Goal: Use online tool/utility: Utilize a website feature to perform a specific function

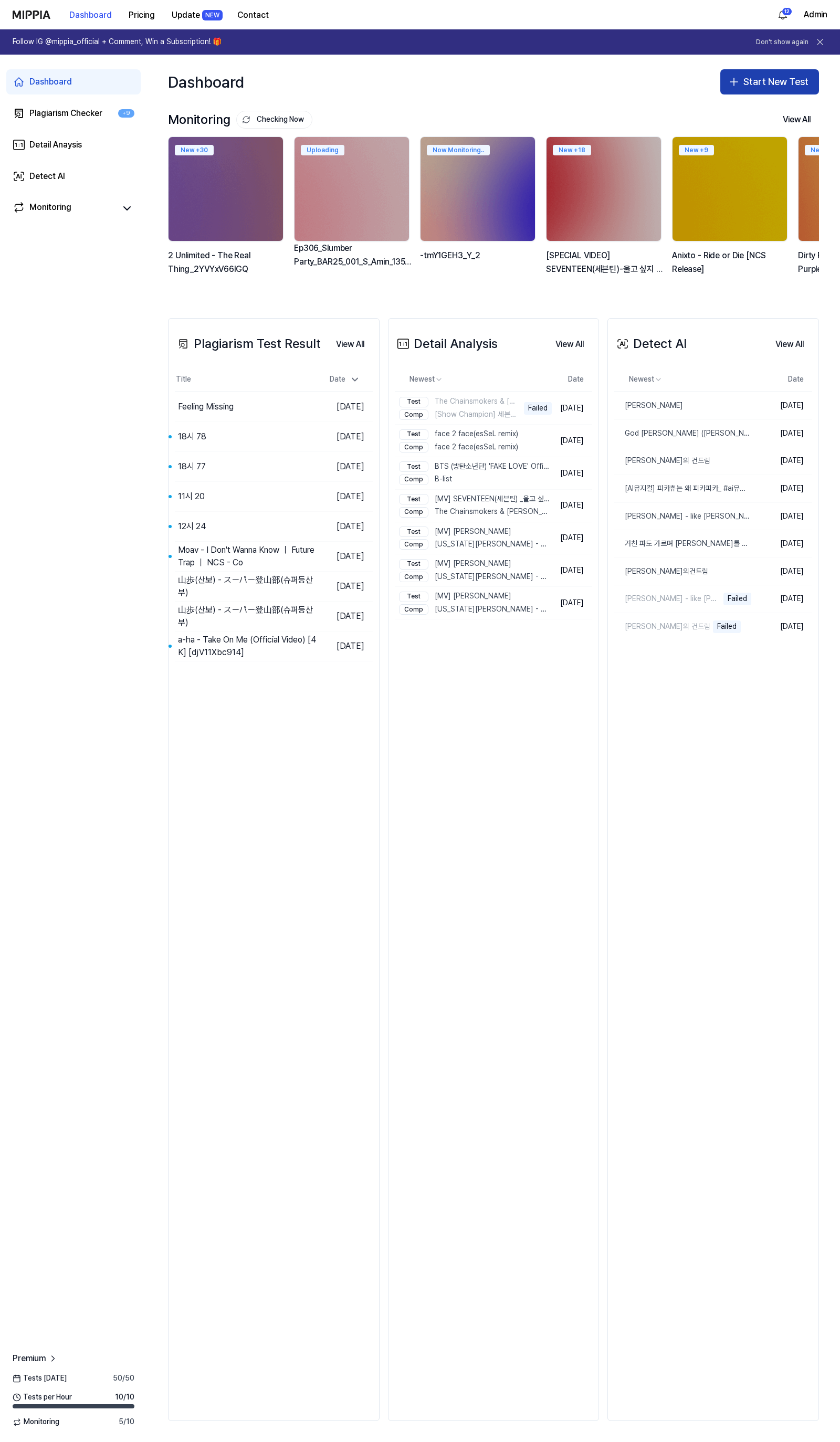
click at [762, 86] on button "Start New Test" at bounding box center [770, 82] width 98 height 25
click at [728, 104] on button "Plagiarism test" at bounding box center [756, 110] width 116 height 19
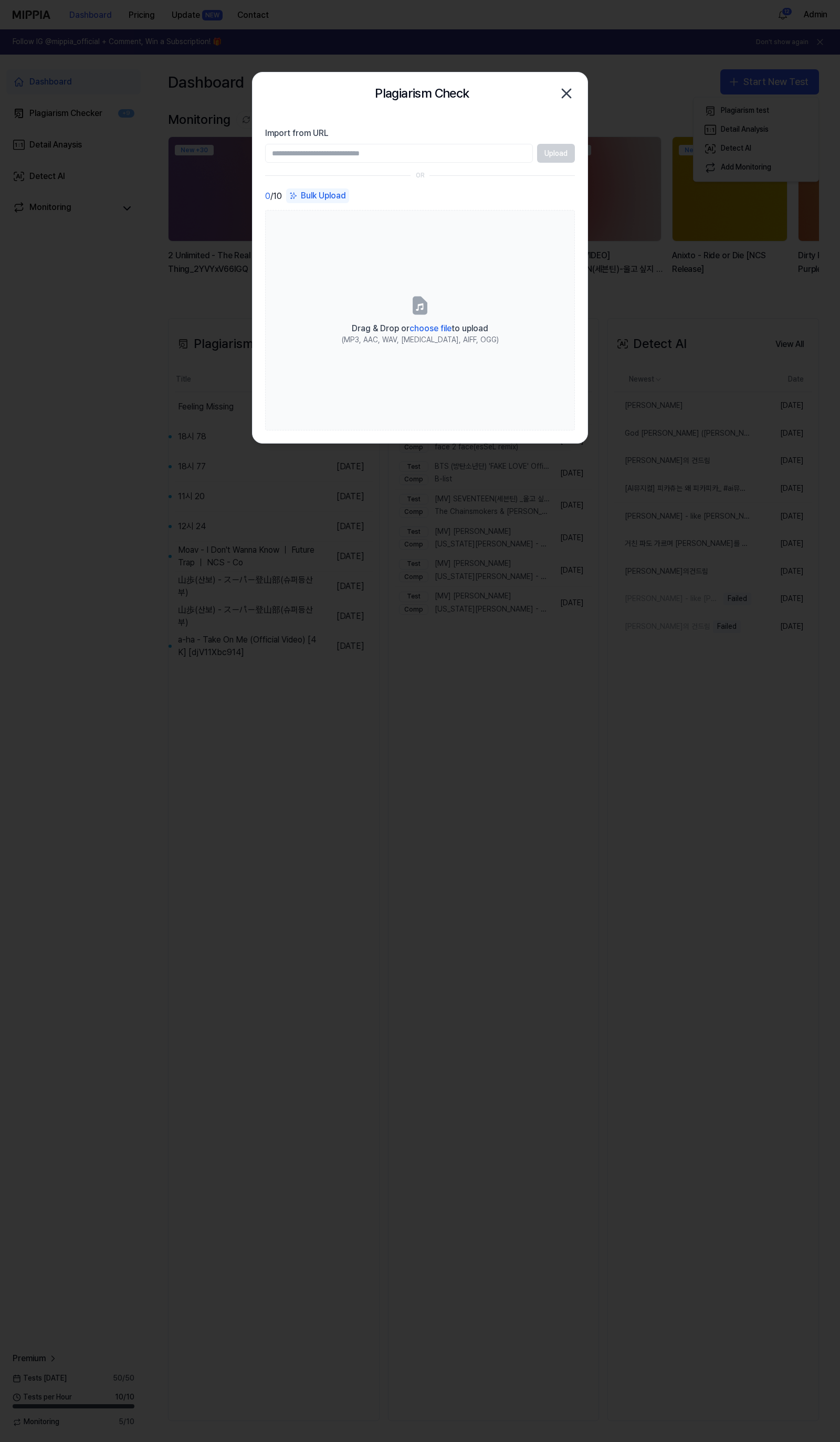
click at [566, 93] on icon "button" at bounding box center [566, 93] width 9 height 9
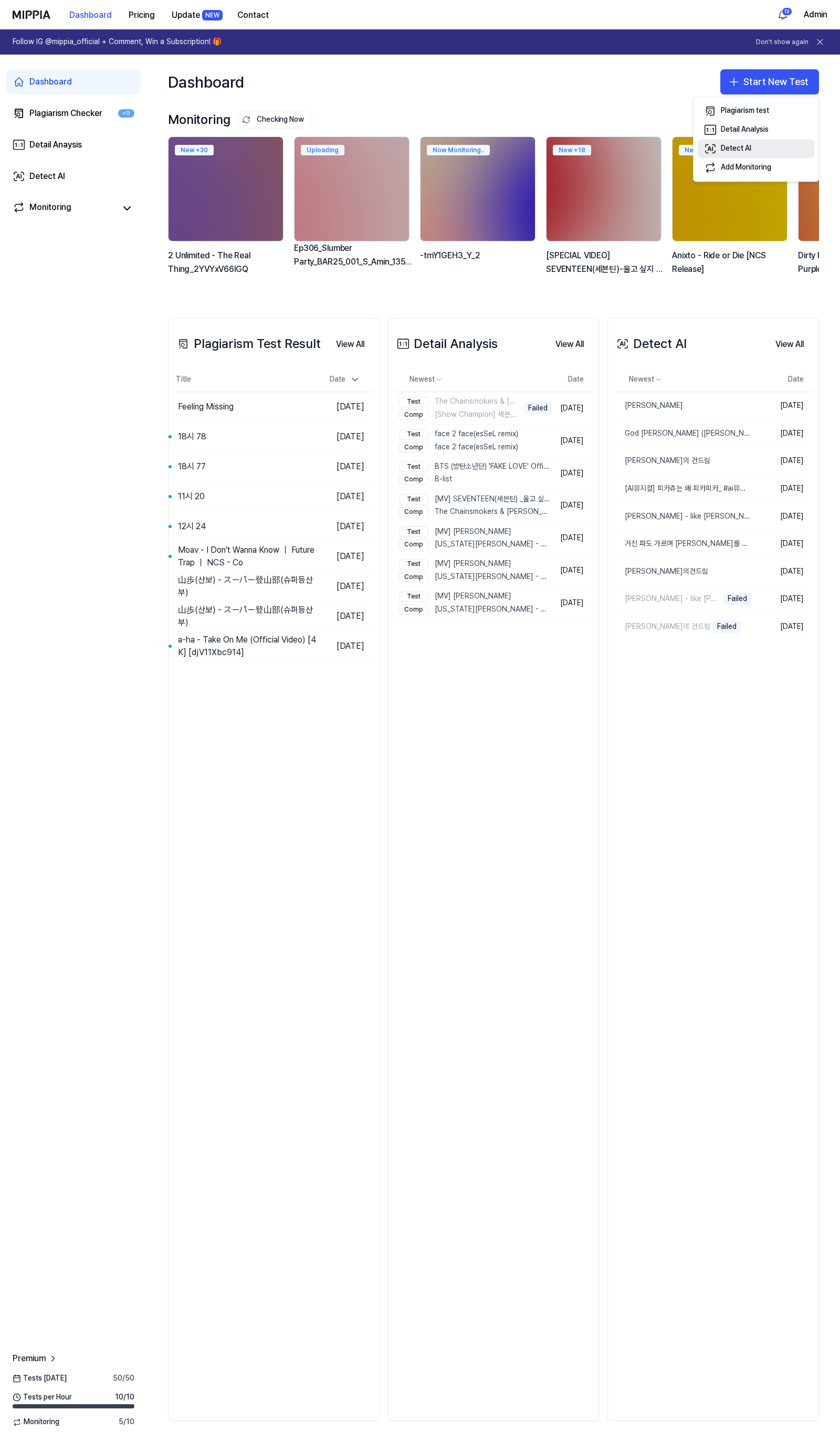
click at [738, 149] on div "Detect AI" at bounding box center [736, 149] width 31 height 11
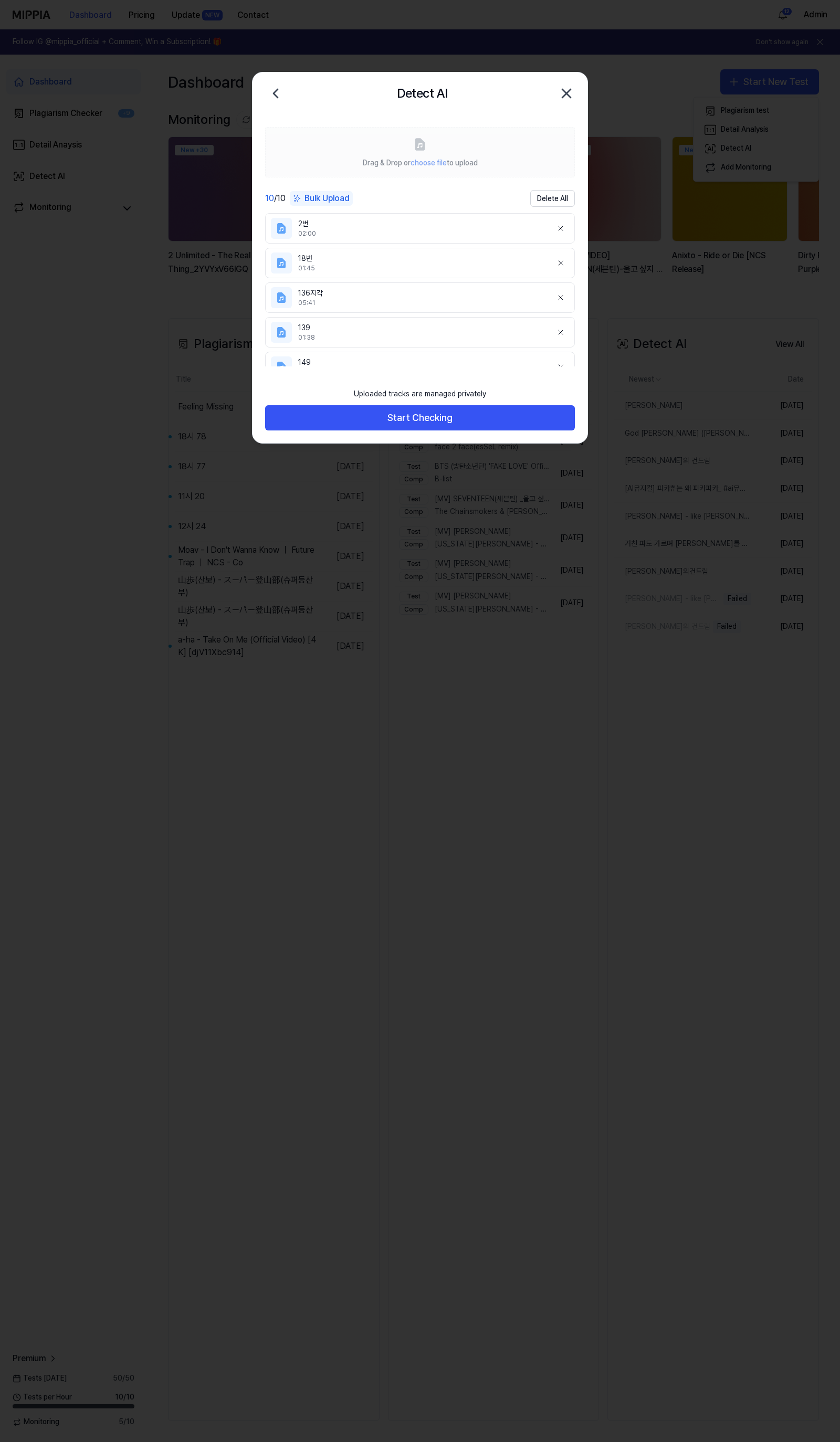
click at [569, 97] on icon "button" at bounding box center [566, 93] width 9 height 9
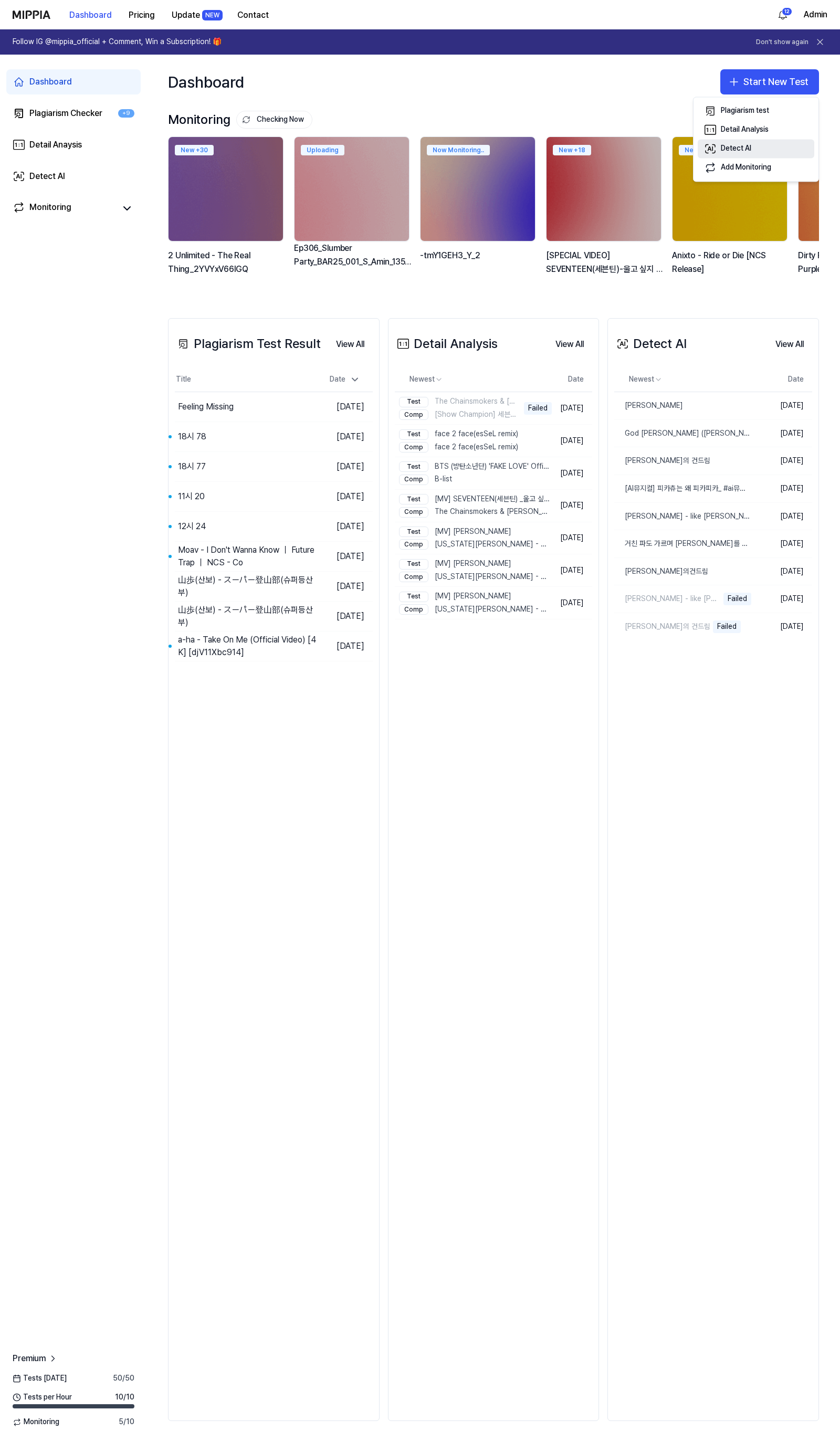
click at [733, 153] on div "Detect AI" at bounding box center [736, 149] width 31 height 11
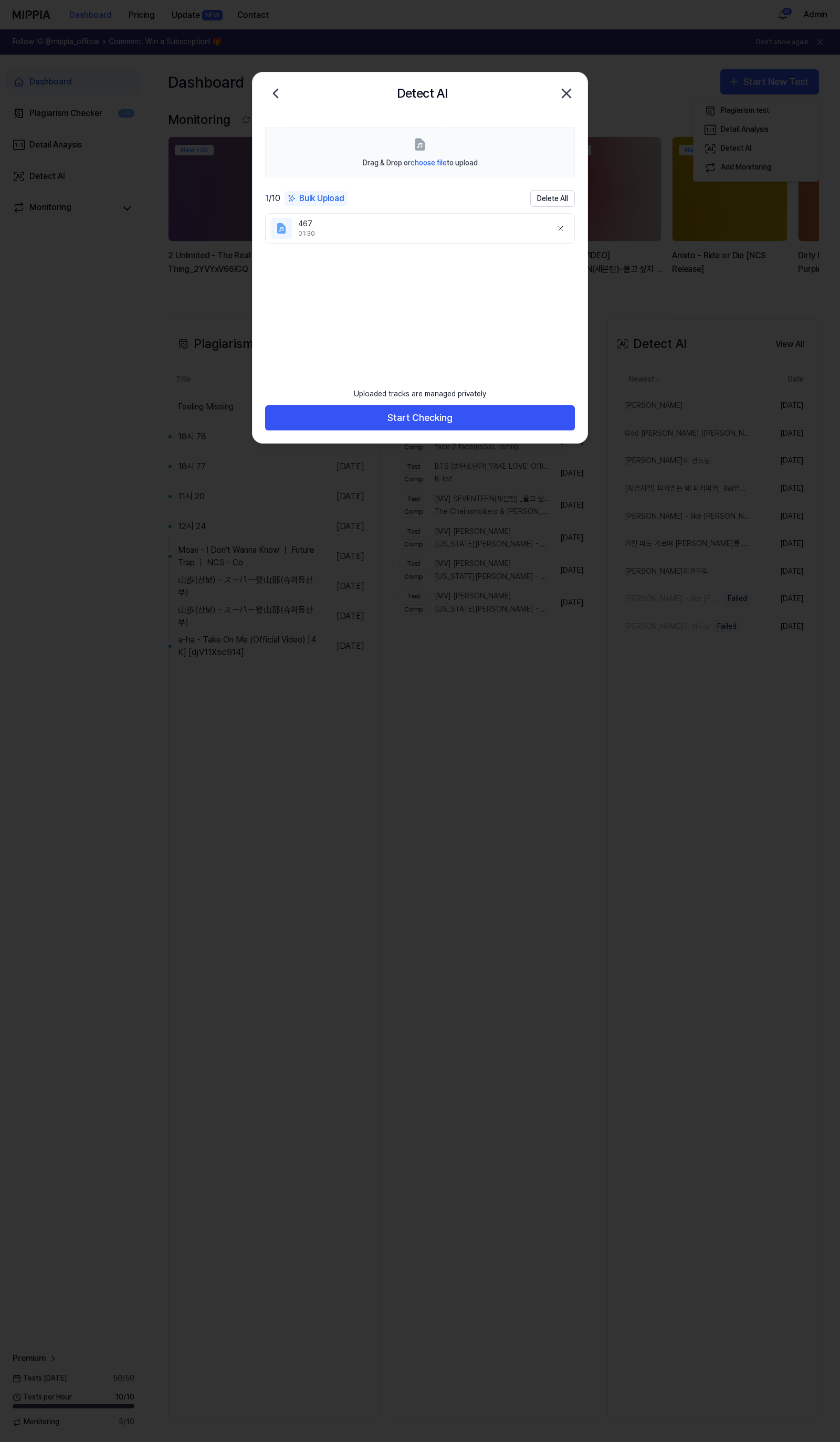
click at [521, 326] on ul "467 01:30" at bounding box center [420, 289] width 310 height 153
click at [478, 422] on button "Start Checking" at bounding box center [420, 418] width 310 height 25
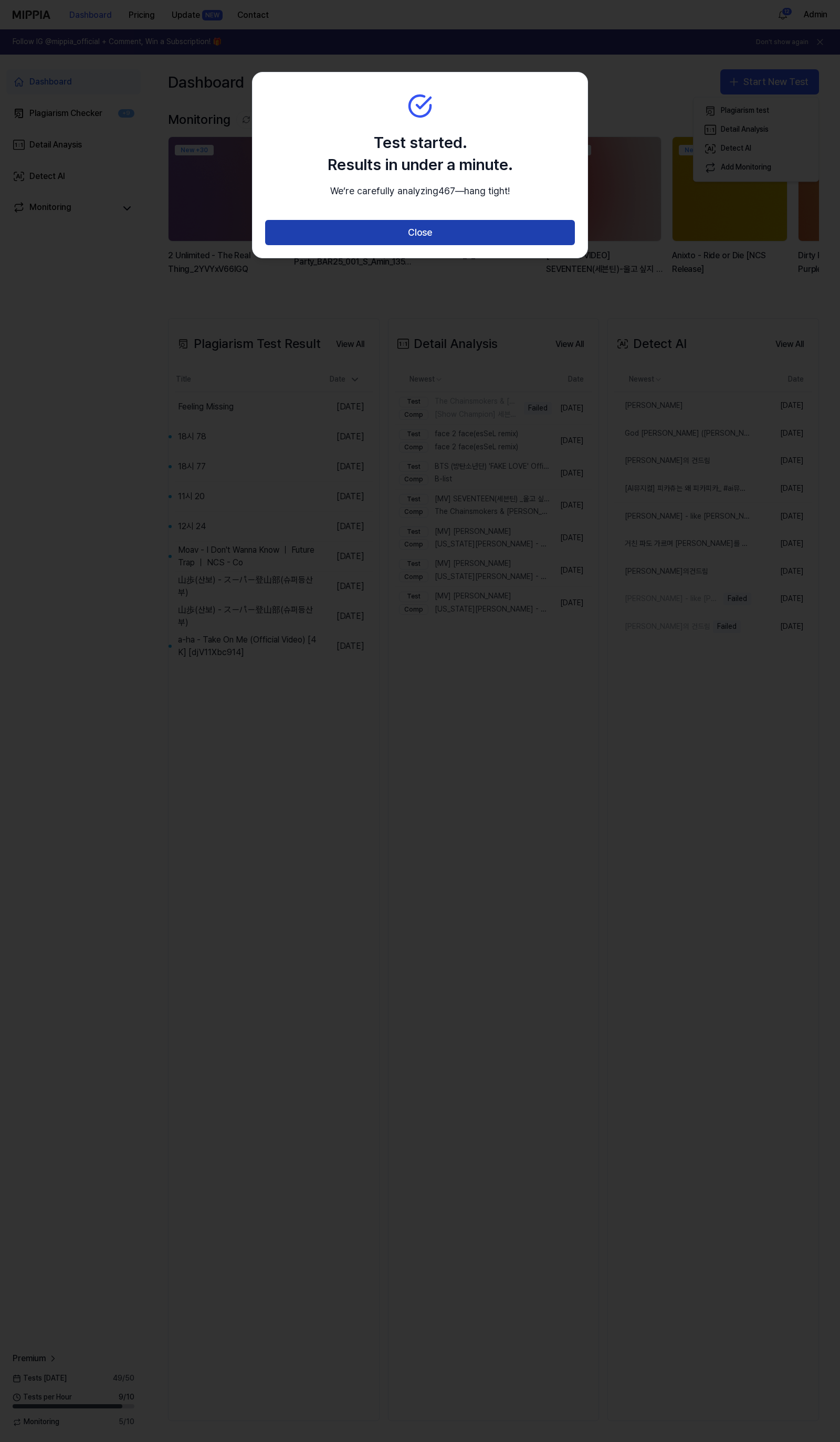
click at [489, 245] on button "Close" at bounding box center [420, 233] width 310 height 25
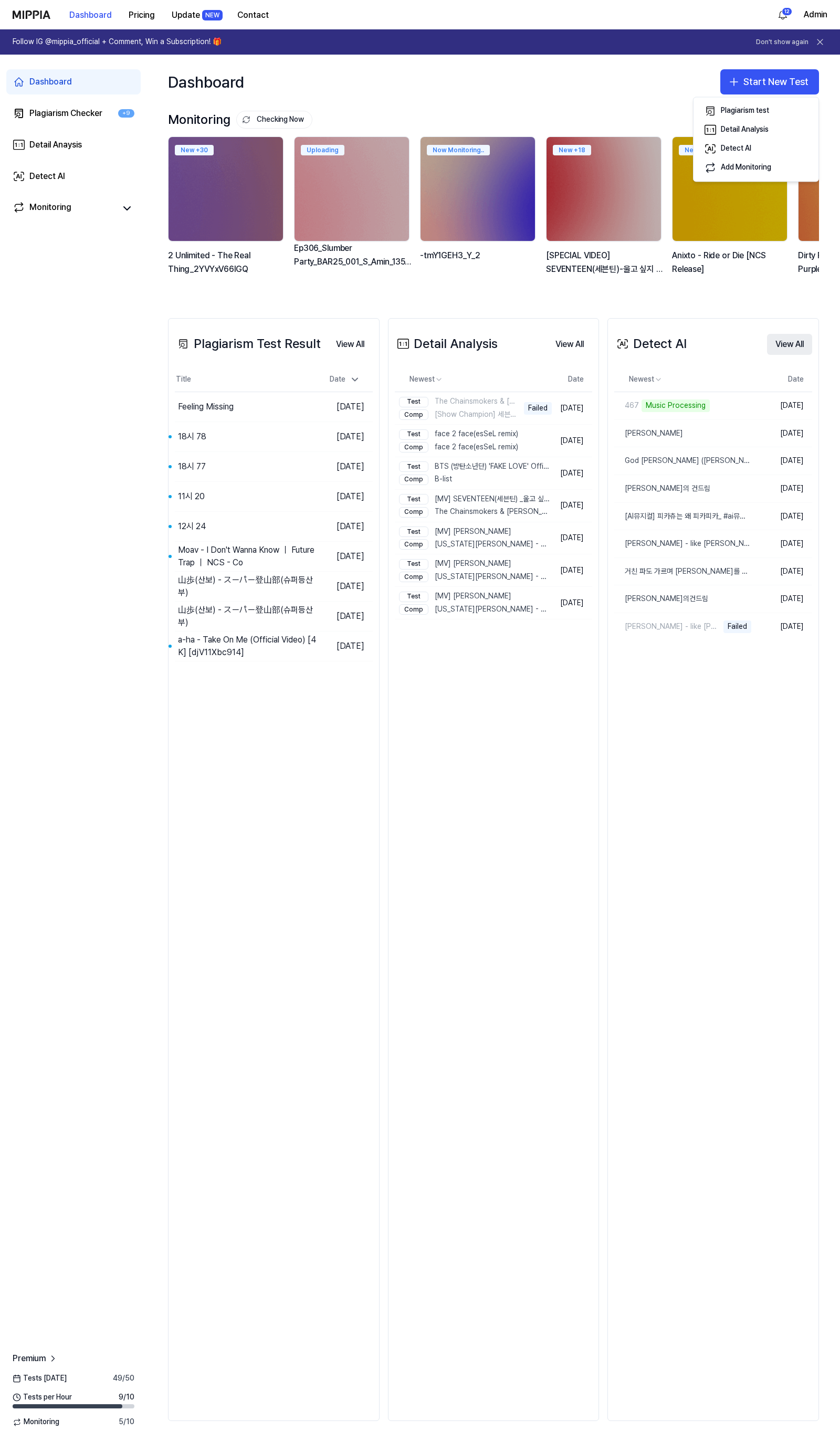
click at [796, 342] on button "View All" at bounding box center [789, 345] width 45 height 21
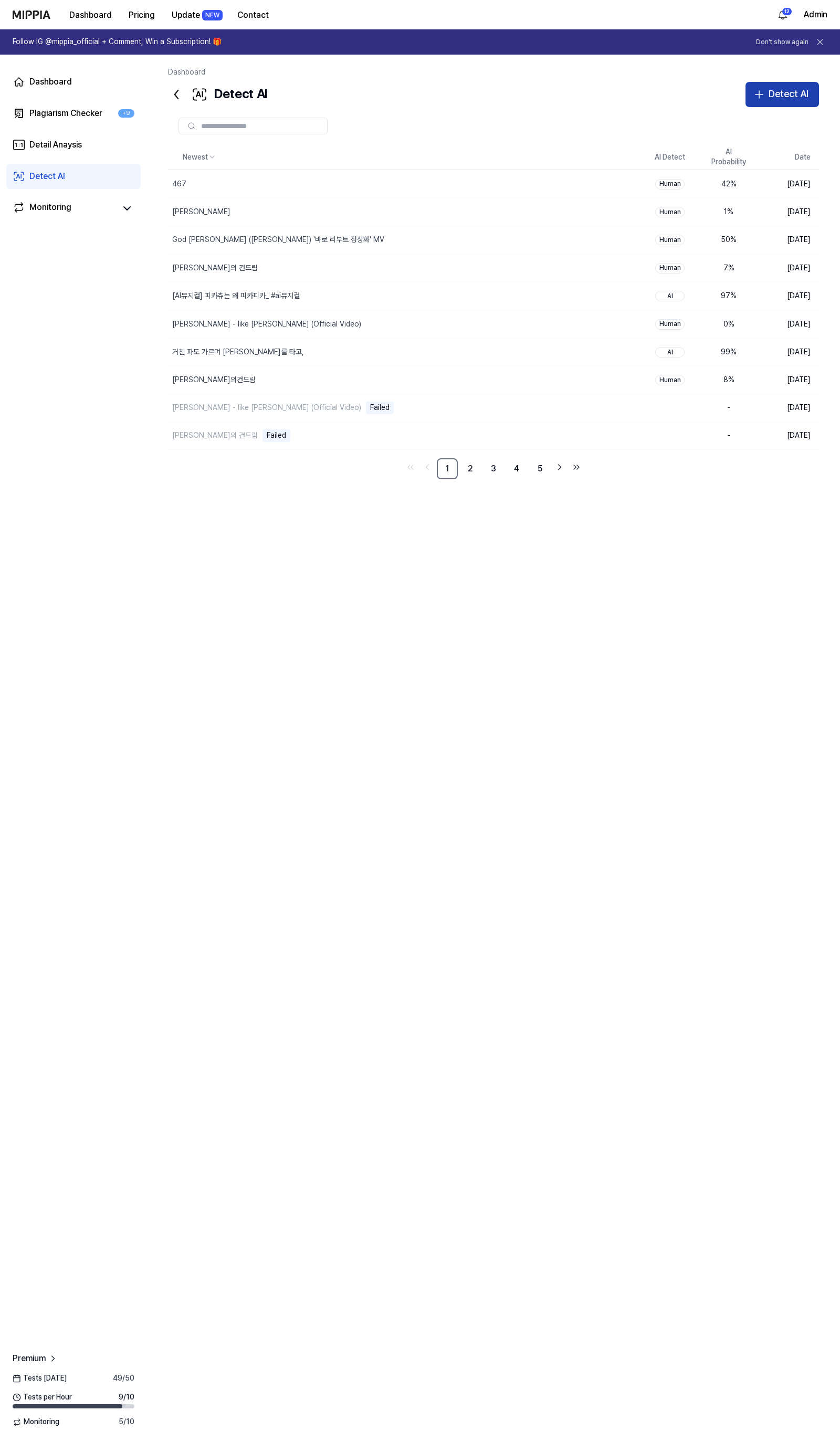
click at [776, 95] on div "Detect AI" at bounding box center [789, 94] width 40 height 15
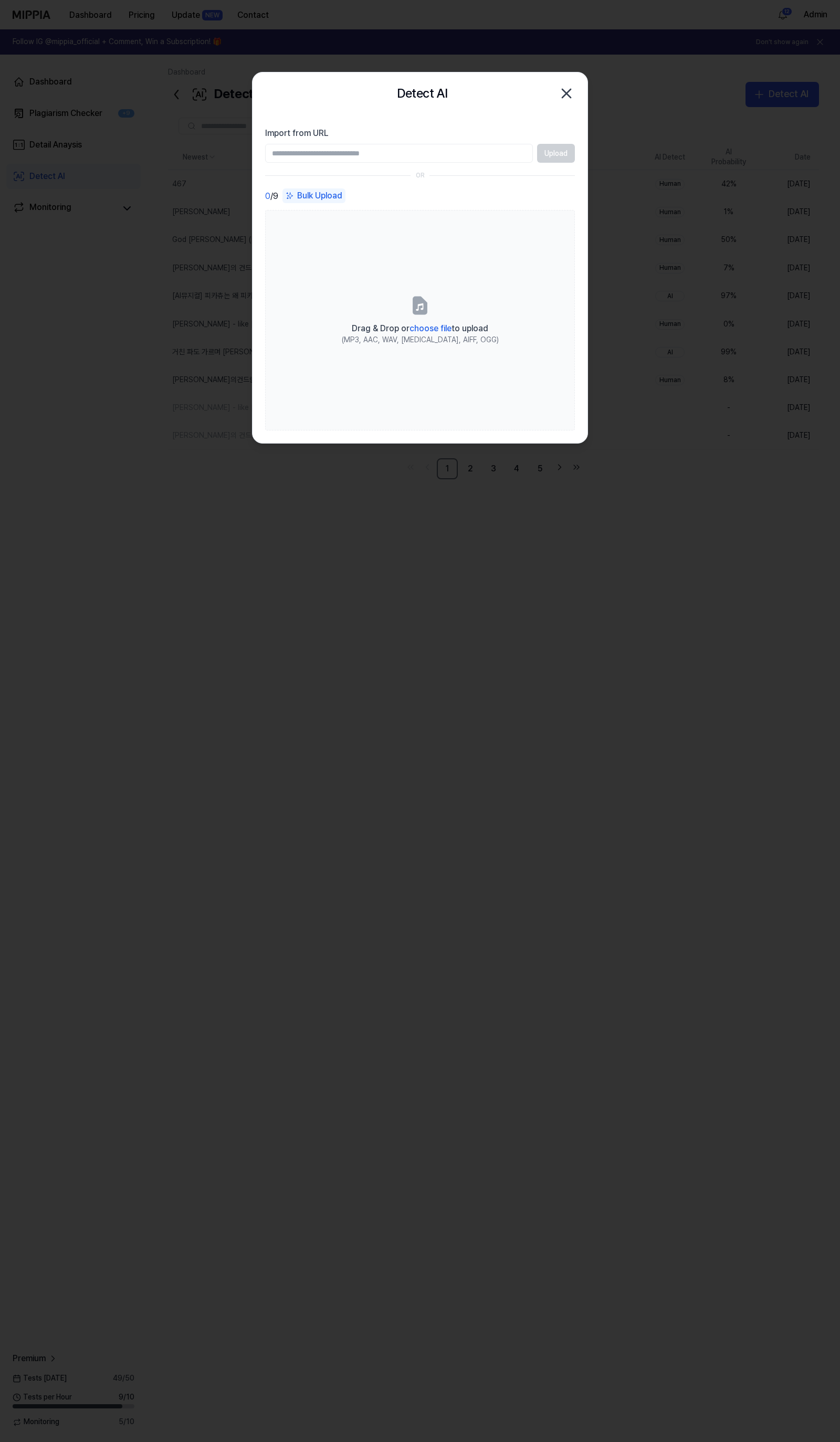
click at [570, 91] on icon "button" at bounding box center [566, 93] width 17 height 17
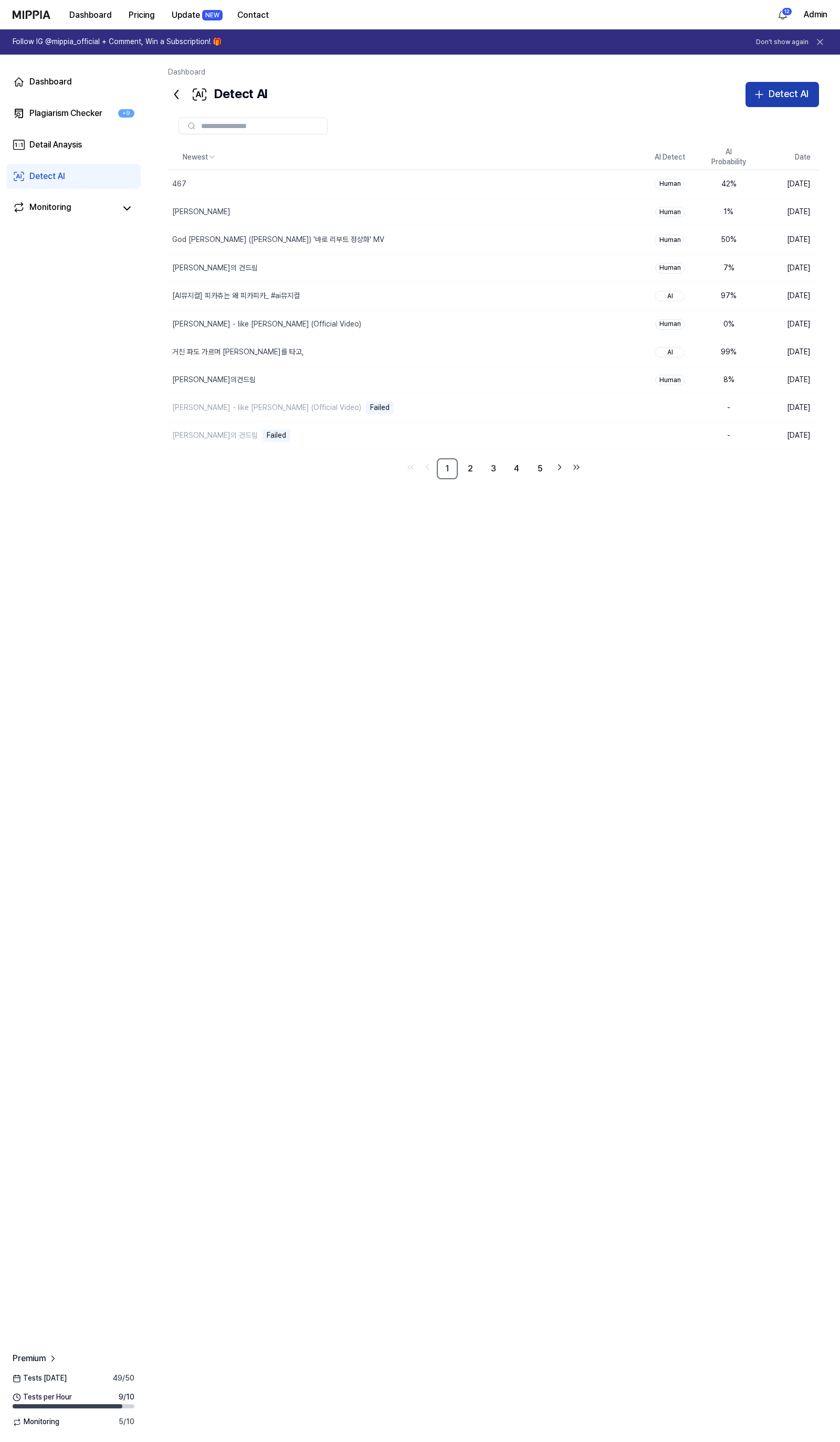
click at [783, 86] on button "Detect AI" at bounding box center [782, 94] width 74 height 25
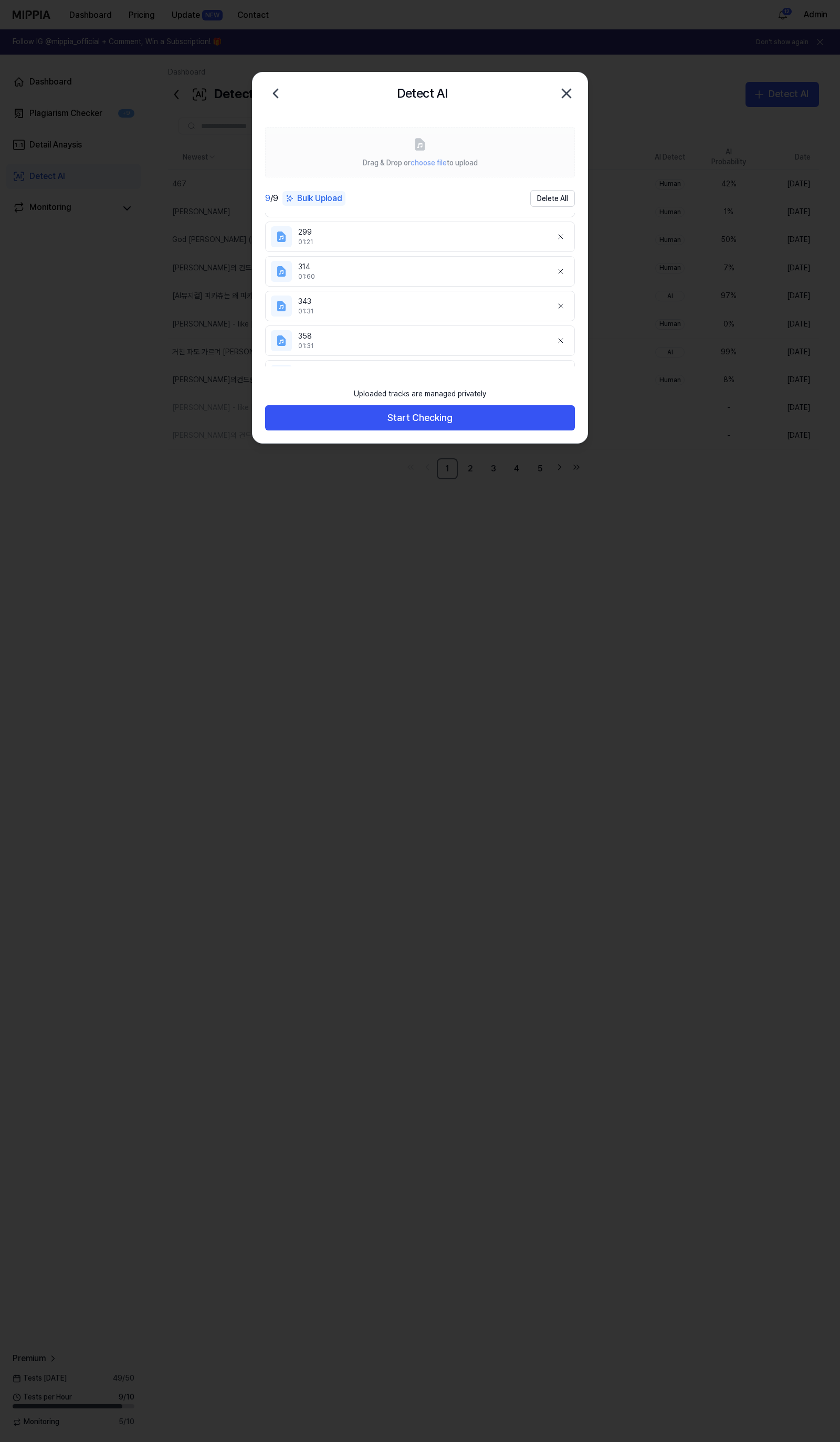
scroll to position [155, 0]
click at [559, 198] on button "Delete All" at bounding box center [552, 198] width 45 height 17
click at [550, 195] on button "Delete All" at bounding box center [552, 198] width 45 height 17
